Goal: Check status

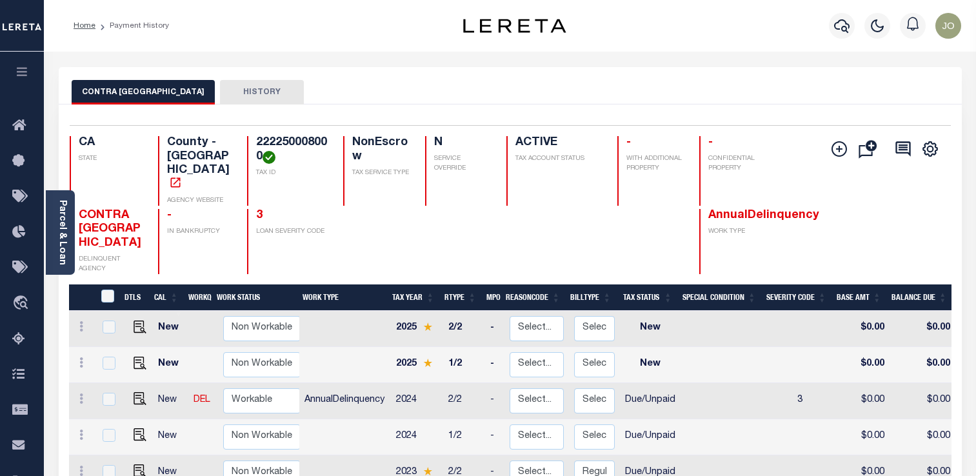
scroll to position [188, 0]
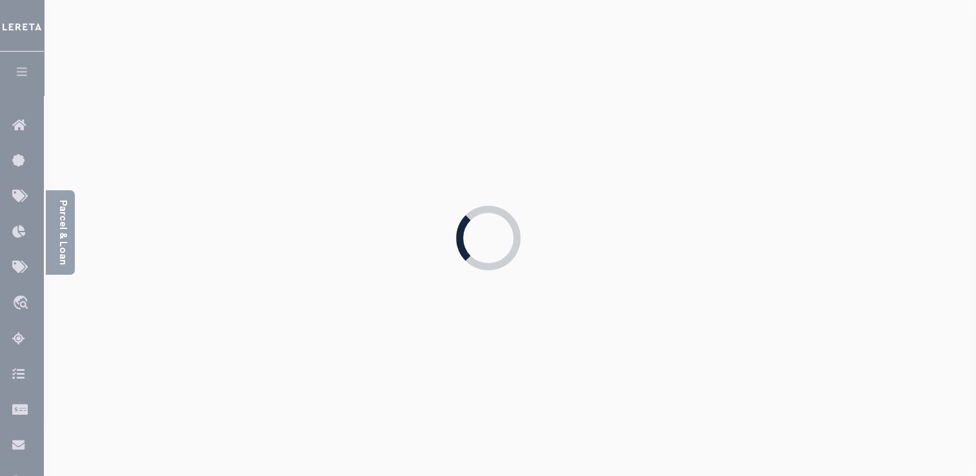
scroll to position [188, 0]
